Goal: Task Accomplishment & Management: Manage account settings

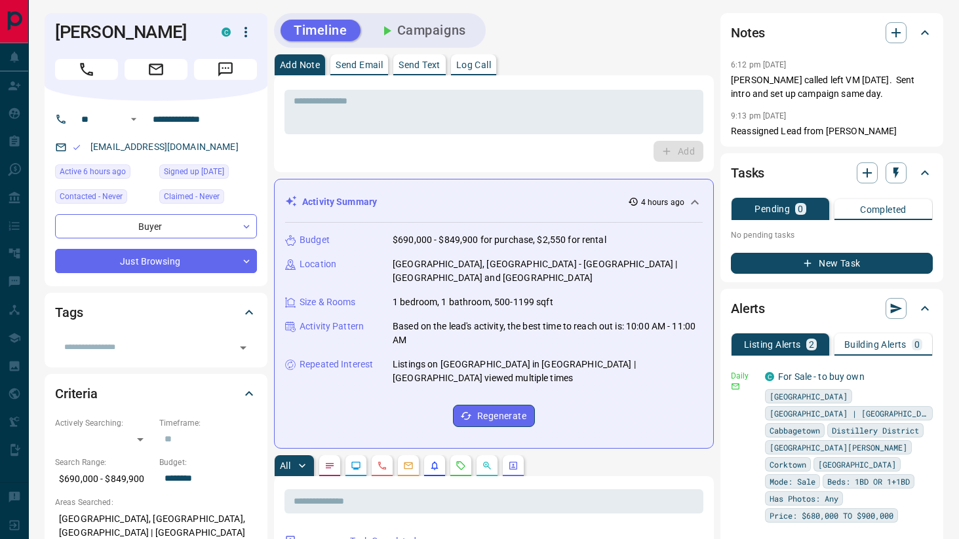
click at [435, 29] on button "Campaigns" at bounding box center [422, 31] width 113 height 22
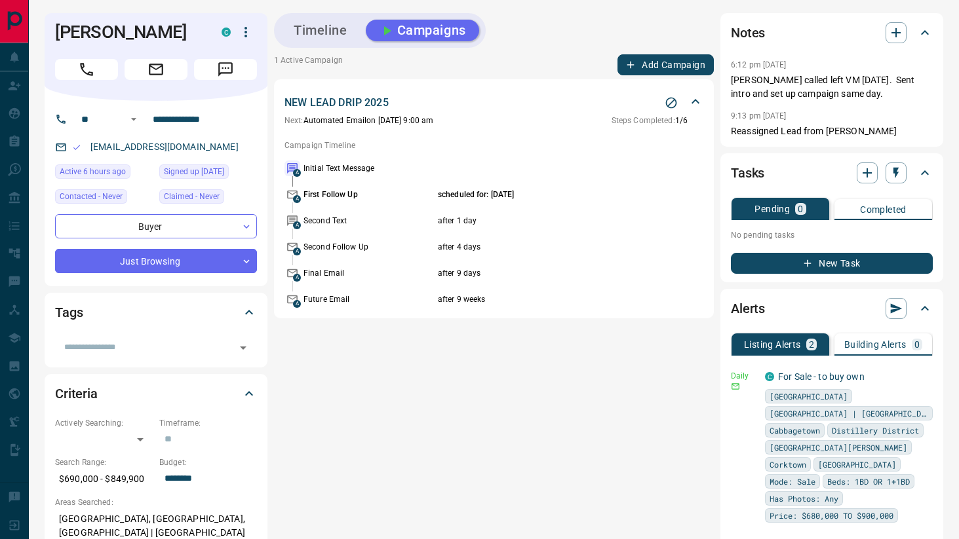
click at [670, 104] on icon "Stop Campaign" at bounding box center [671, 103] width 11 height 11
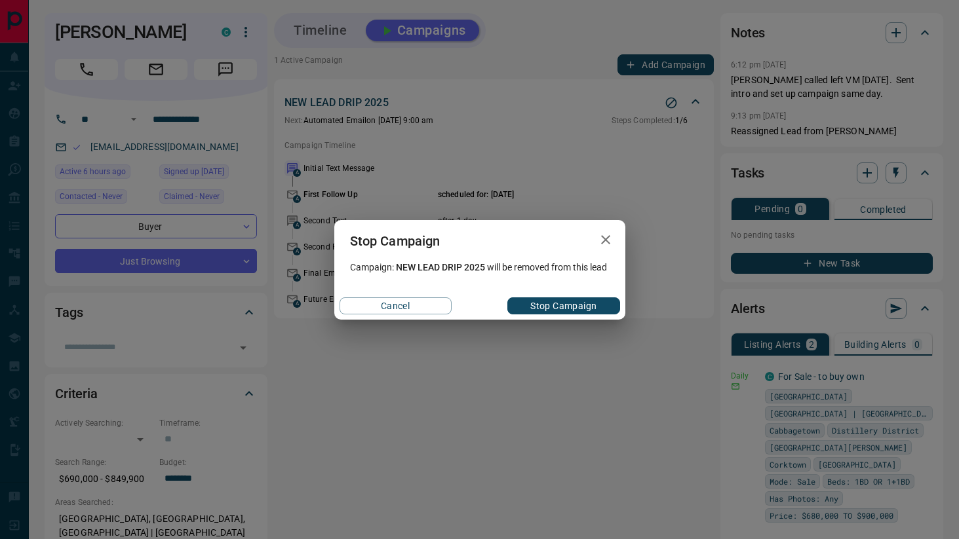
click at [554, 309] on button "Stop Campaign" at bounding box center [563, 306] width 112 height 17
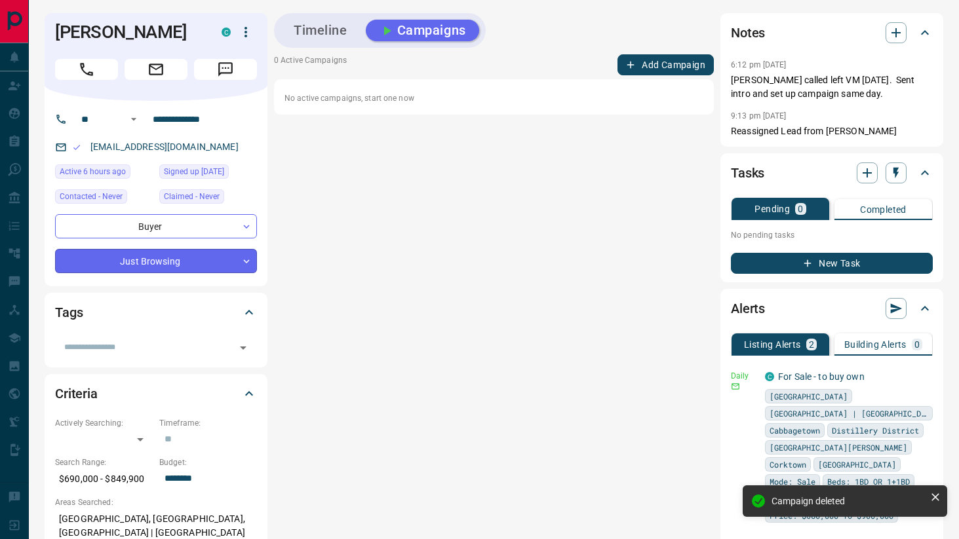
click at [178, 253] on body "**********" at bounding box center [479, 543] width 959 height 1086
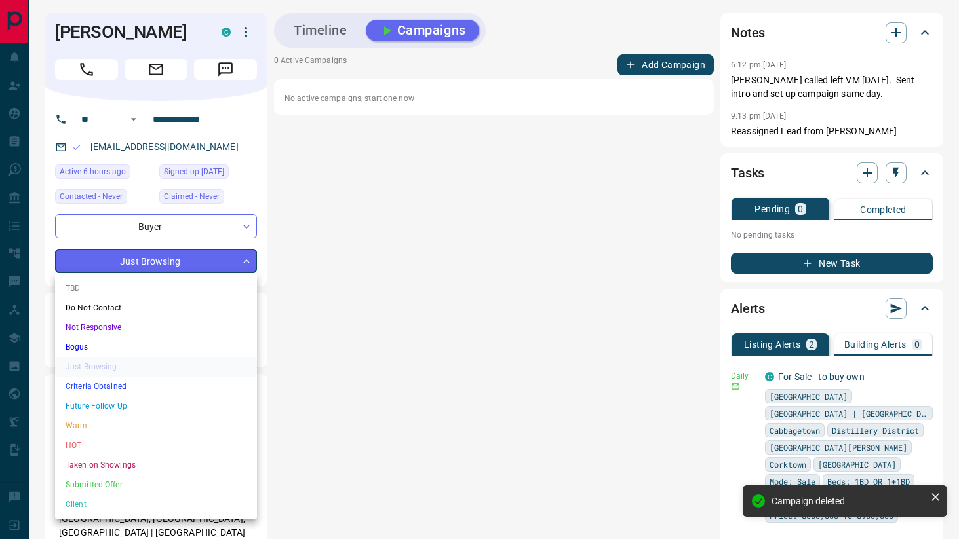
click at [158, 439] on li "HOT" at bounding box center [156, 446] width 202 height 20
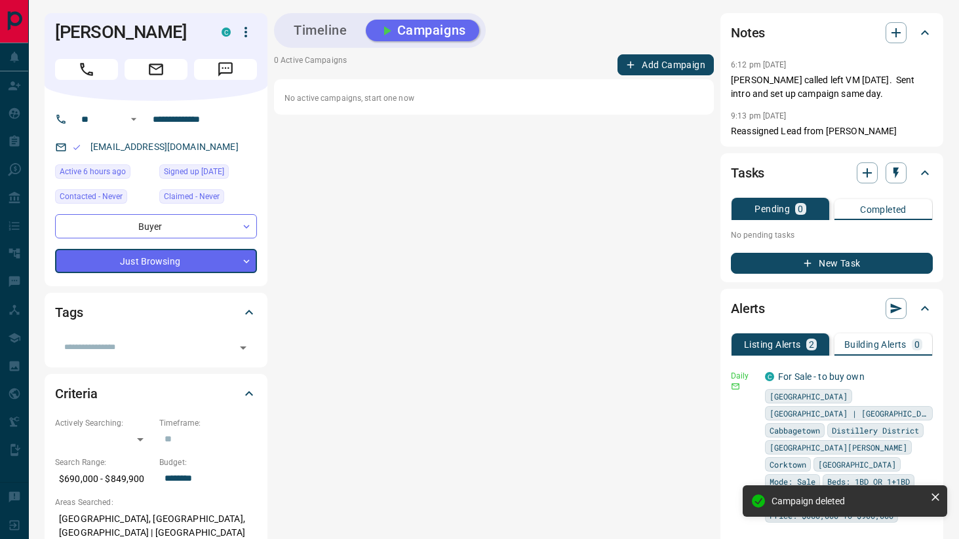
type input "*"
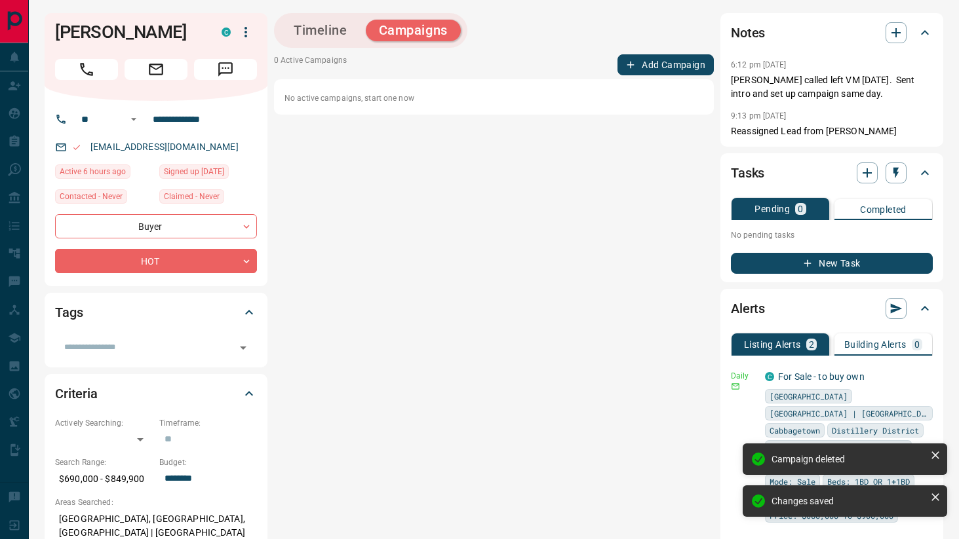
click at [311, 35] on button "Timeline" at bounding box center [321, 31] width 80 height 22
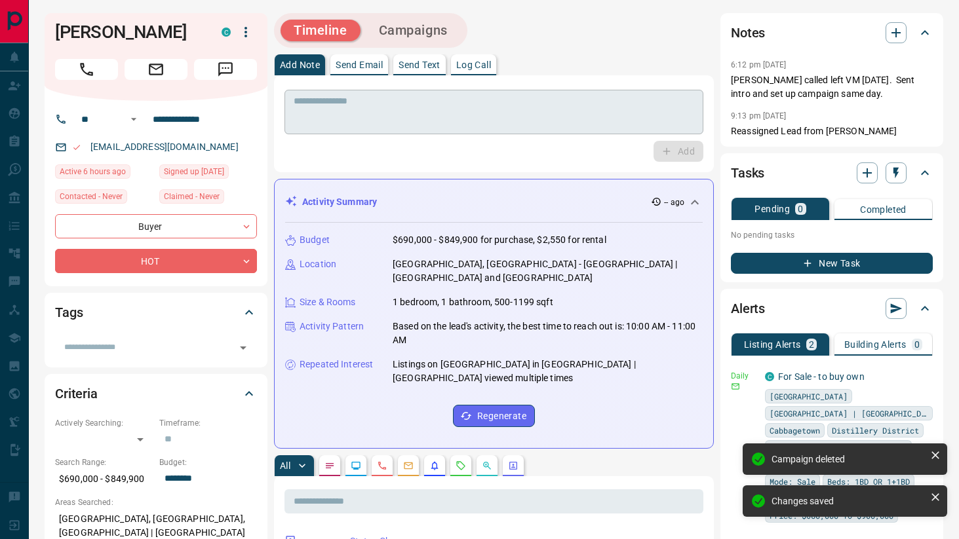
click at [339, 102] on textarea at bounding box center [494, 112] width 400 height 33
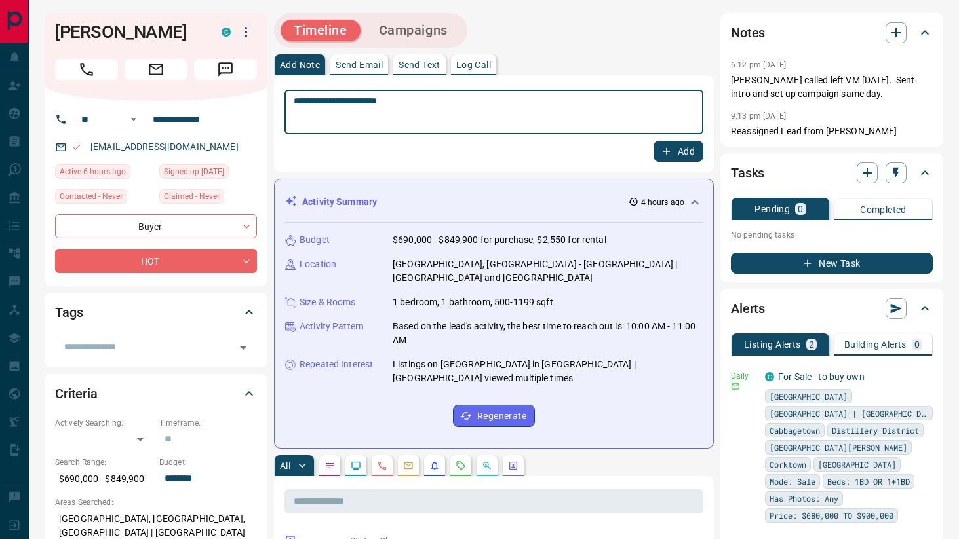
type textarea "**********"
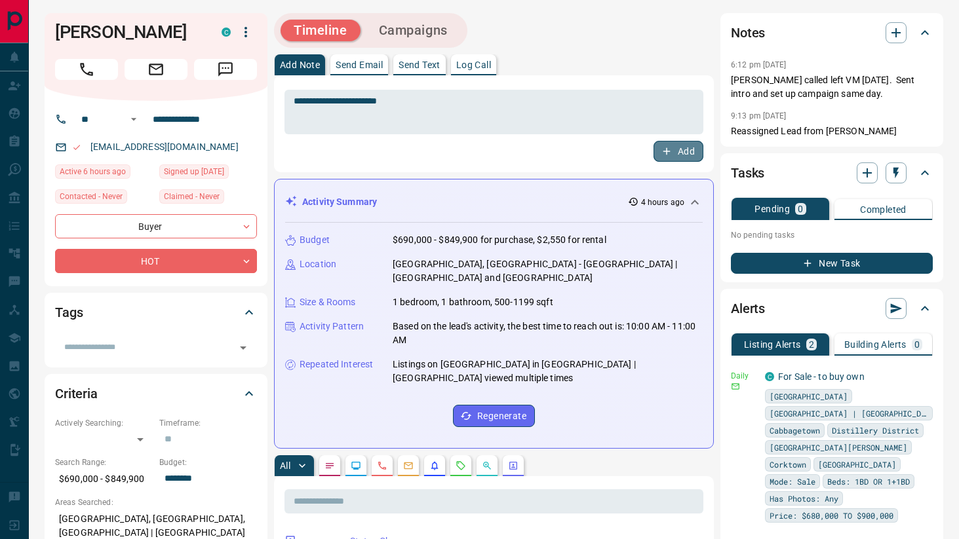
click at [657, 152] on button "Add" at bounding box center [678, 151] width 50 height 21
drag, startPoint x: 53, startPoint y: 32, endPoint x: 185, endPoint y: 32, distance: 131.7
click at [185, 32] on div "[PERSON_NAME] C" at bounding box center [156, 57] width 223 height 88
copy h1 "[PERSON_NAME]"
